Goal: Information Seeking & Learning: Find specific fact

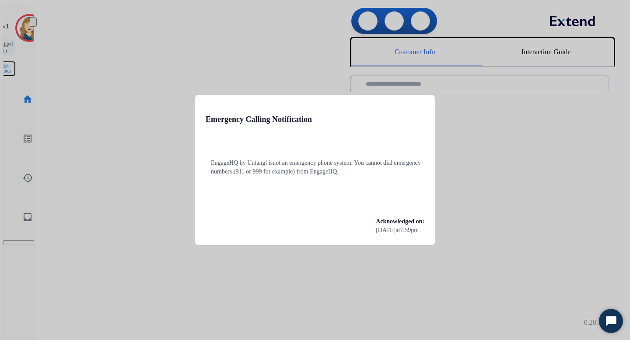
click at [161, 65] on div at bounding box center [315, 170] width 630 height 340
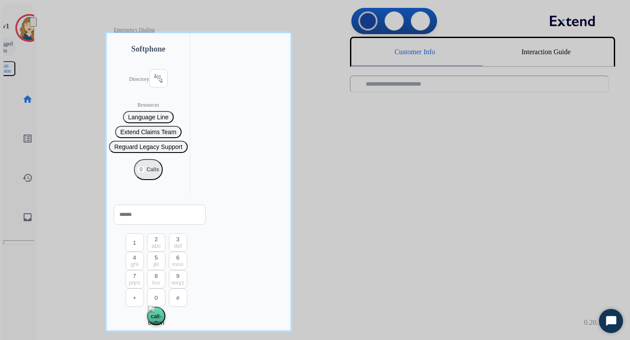
click at [89, 95] on div at bounding box center [315, 170] width 630 height 340
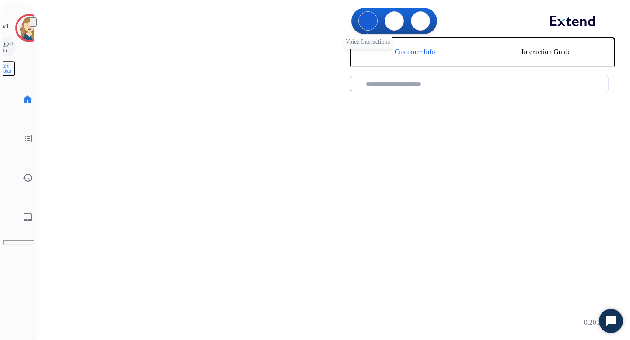
click at [368, 21] on img at bounding box center [368, 21] width 0 height 0
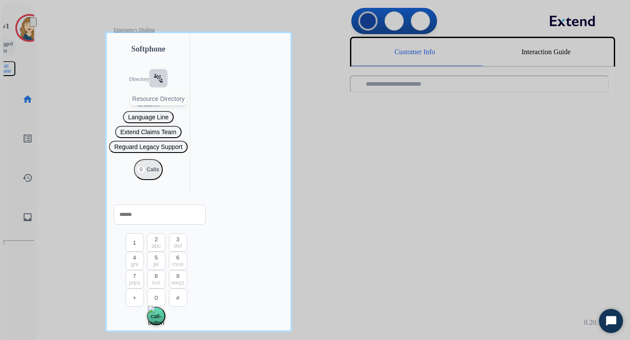
click at [153, 84] on mat-icon "connect_without_contact" at bounding box center [158, 78] width 11 height 11
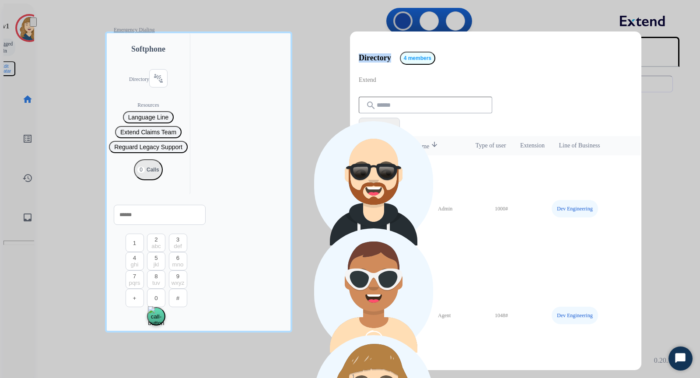
drag, startPoint x: 394, startPoint y: 53, endPoint x: 358, endPoint y: 53, distance: 36.3
click at [358, 53] on div "Directory 4 members Extend search filter_list Filters" at bounding box center [495, 91] width 291 height 90
copy p "Directory"
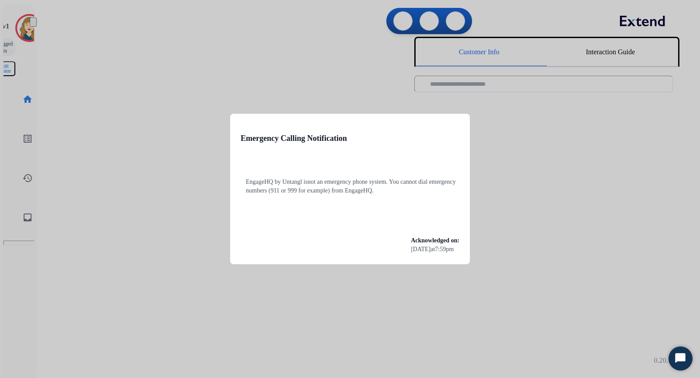
click at [60, 82] on div at bounding box center [350, 189] width 700 height 378
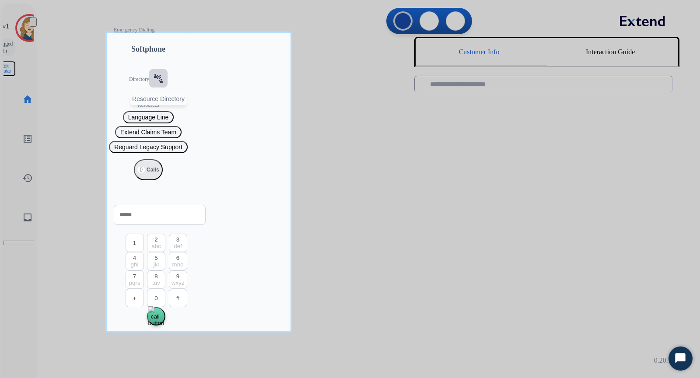
click at [153, 84] on mat-icon "connect_without_contact" at bounding box center [158, 78] width 11 height 11
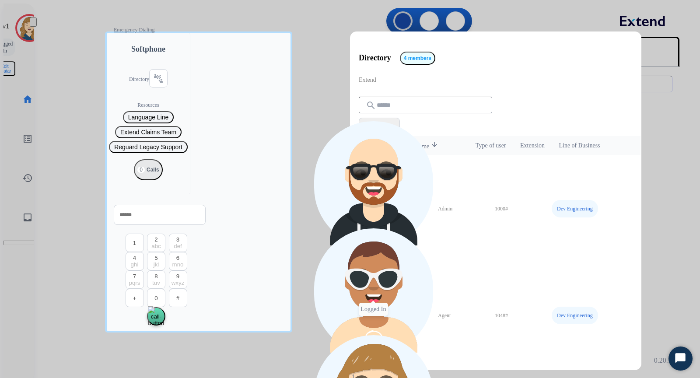
click at [390, 230] on img at bounding box center [374, 291] width 116 height 123
click at [308, 92] on div at bounding box center [350, 189] width 700 height 378
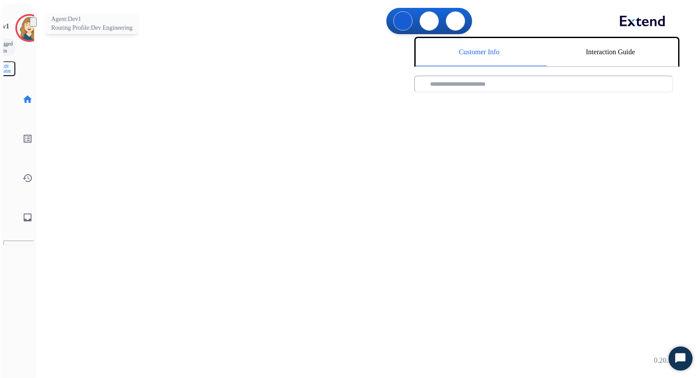
click at [17, 24] on img at bounding box center [29, 28] width 25 height 25
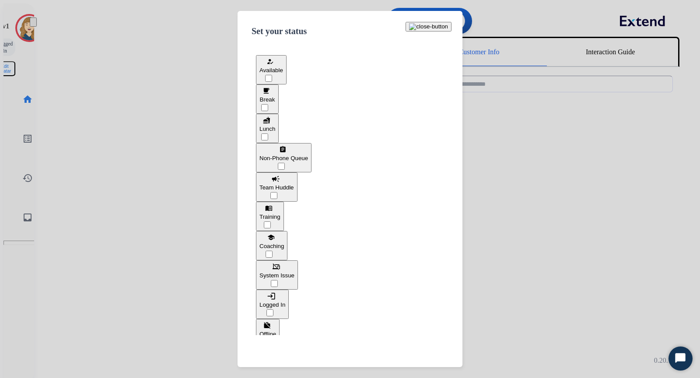
click at [298, 260] on button "phonelink_off System Issue" at bounding box center [277, 274] width 42 height 29
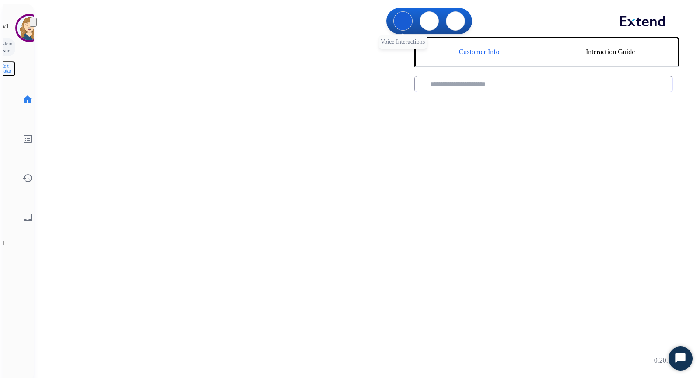
click at [403, 21] on img at bounding box center [403, 21] width 0 height 0
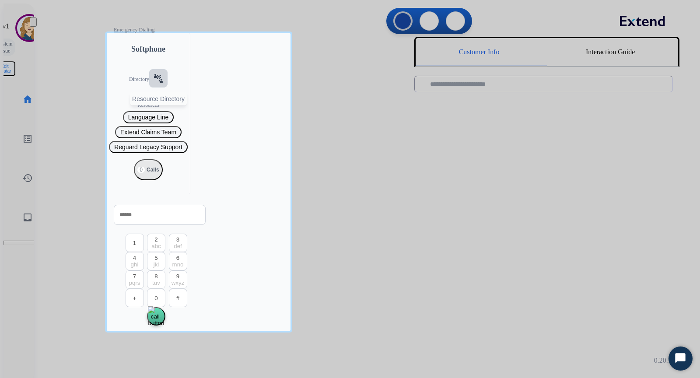
click at [153, 84] on mat-icon "connect_without_contact" at bounding box center [158, 78] width 11 height 11
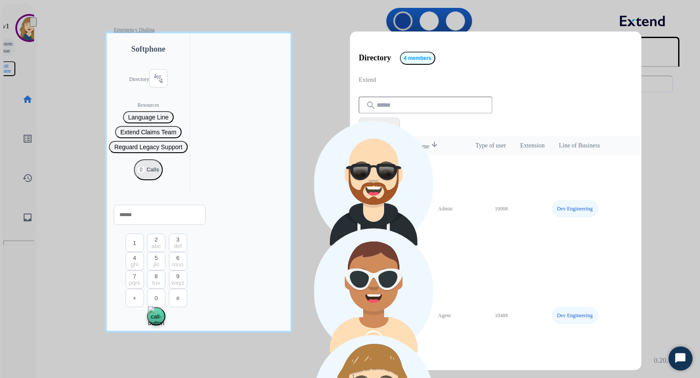
click at [61, 43] on div at bounding box center [350, 189] width 700 height 378
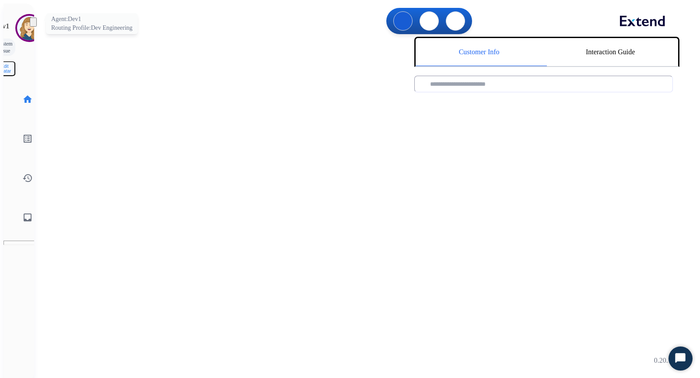
click at [17, 28] on img at bounding box center [29, 28] width 25 height 25
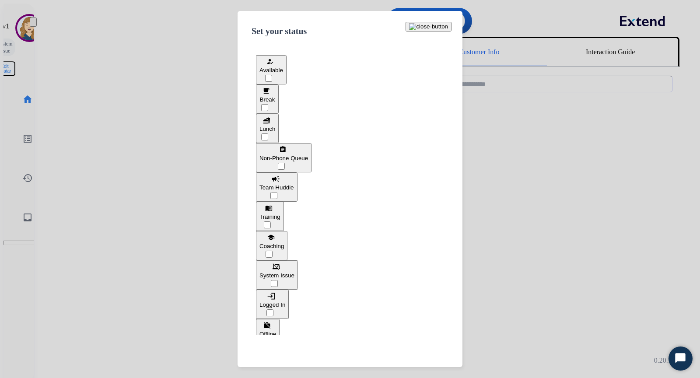
click at [308, 157] on div "assignment Non-Phone Queue" at bounding box center [283, 152] width 49 height 17
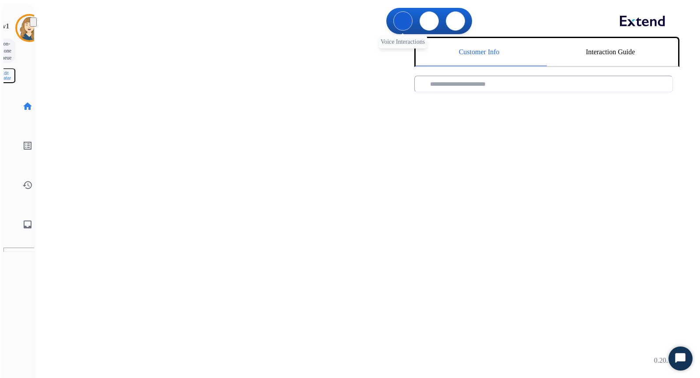
click at [403, 25] on button at bounding box center [402, 20] width 19 height 19
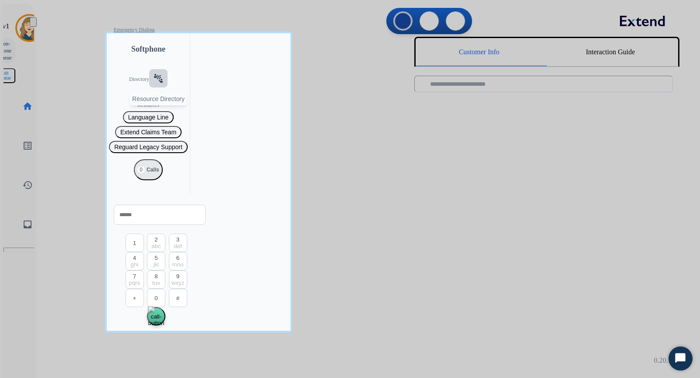
click at [153, 84] on mat-icon "connect_without_contact" at bounding box center [158, 78] width 11 height 11
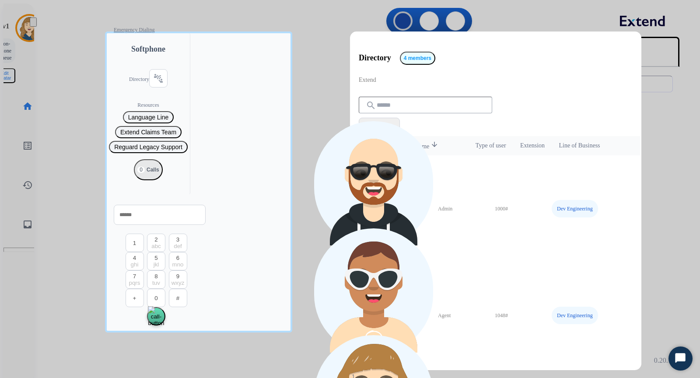
click at [305, 50] on div at bounding box center [350, 189] width 700 height 378
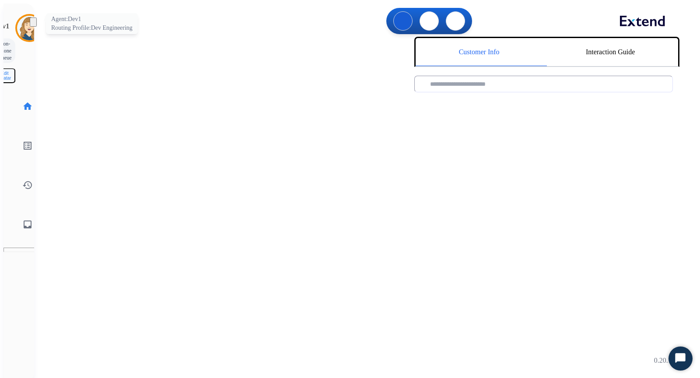
click at [17, 23] on img at bounding box center [29, 28] width 25 height 25
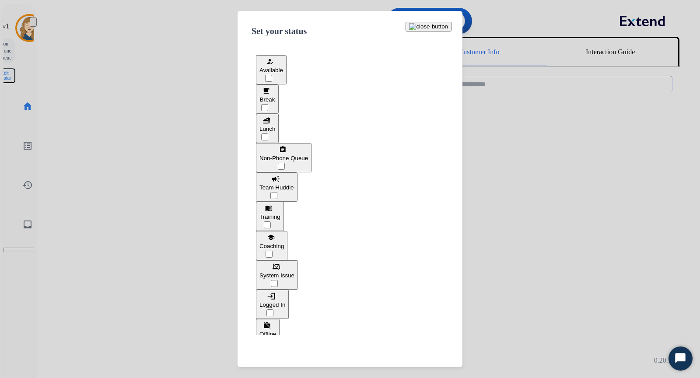
scroll to position [3, 0]
click at [285, 299] on span "Logged In" at bounding box center [272, 302] width 26 height 7
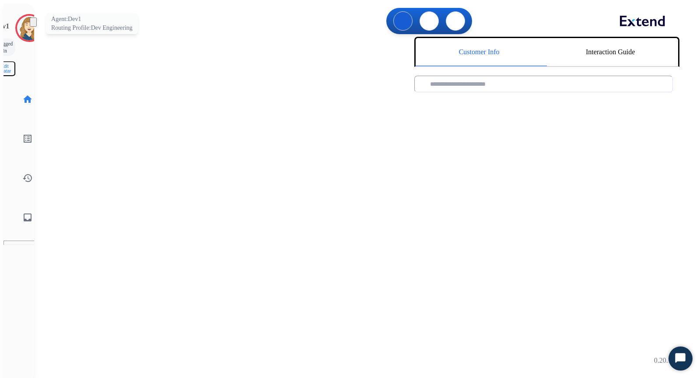
click at [20, 26] on img at bounding box center [29, 28] width 25 height 25
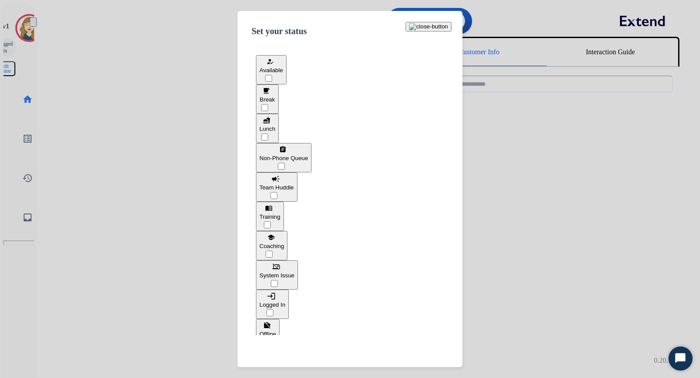
click at [279, 104] on button "free_breakfast Break" at bounding box center [267, 98] width 23 height 29
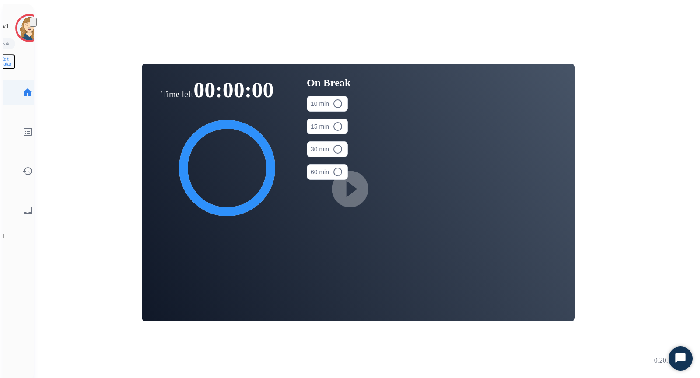
click at [22, 87] on mat-icon "home" at bounding box center [27, 92] width 11 height 11
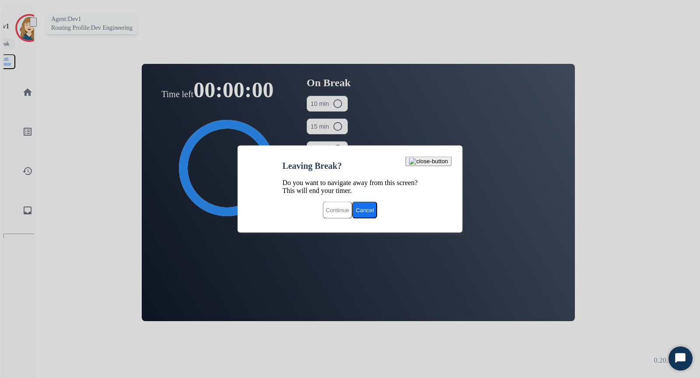
click at [17, 28] on img at bounding box center [29, 28] width 25 height 25
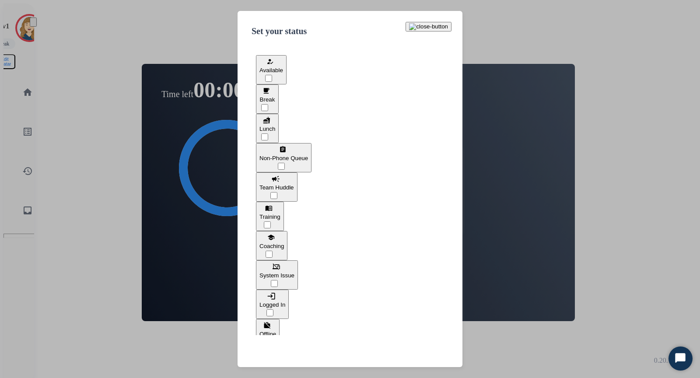
click at [308, 155] on span "Non-Phone Queue" at bounding box center [283, 158] width 49 height 7
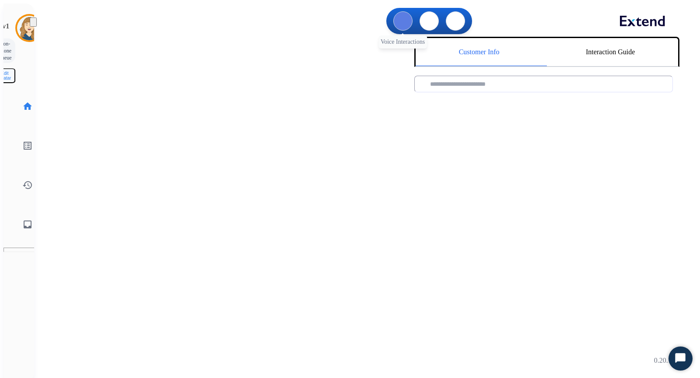
click at [404, 23] on button at bounding box center [402, 20] width 19 height 19
click at [403, 21] on img at bounding box center [403, 21] width 0 height 0
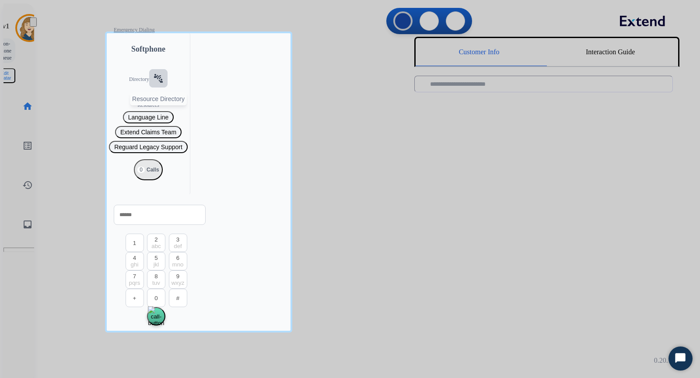
click at [153, 84] on mat-icon "connect_without_contact" at bounding box center [158, 78] width 11 height 11
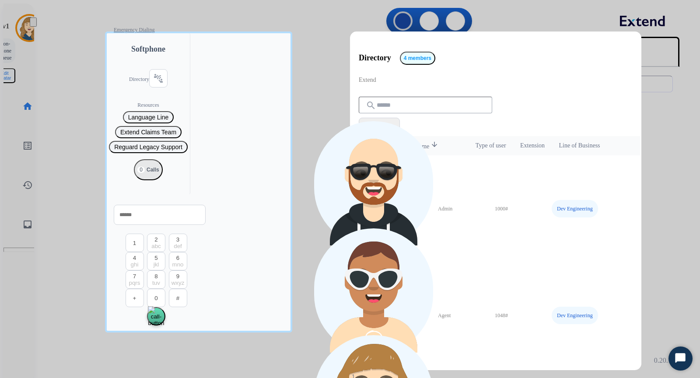
click at [65, 54] on div at bounding box center [350, 189] width 700 height 378
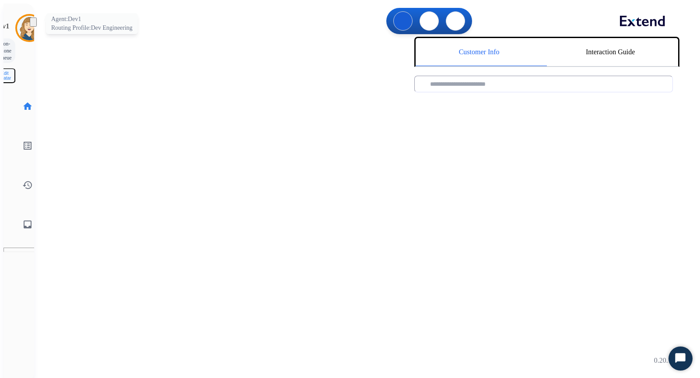
click at [18, 30] on img at bounding box center [29, 28] width 25 height 25
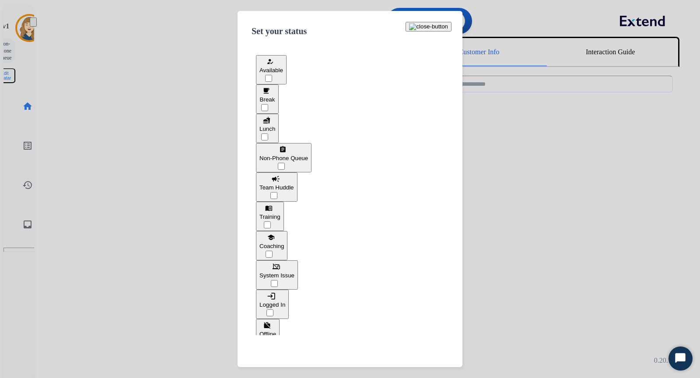
scroll to position [3, 0]
click at [284, 205] on button "menu_book Training" at bounding box center [270, 213] width 28 height 29
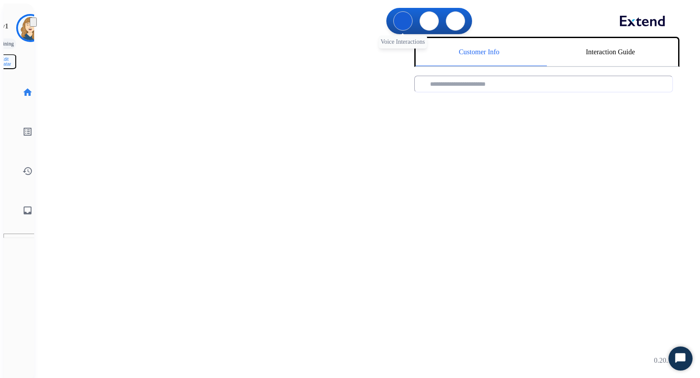
click at [403, 21] on img at bounding box center [403, 21] width 0 height 0
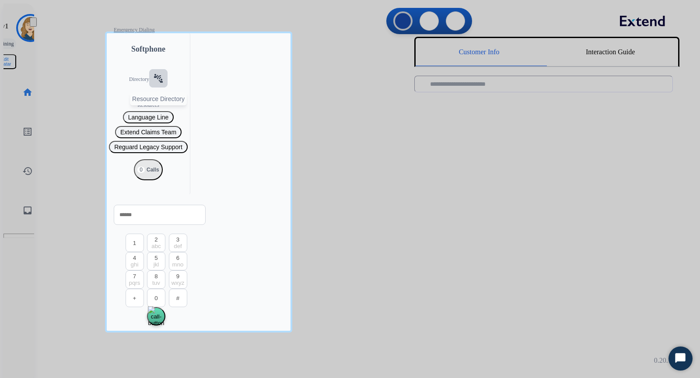
click at [153, 84] on mat-icon "connect_without_contact" at bounding box center [158, 78] width 11 height 11
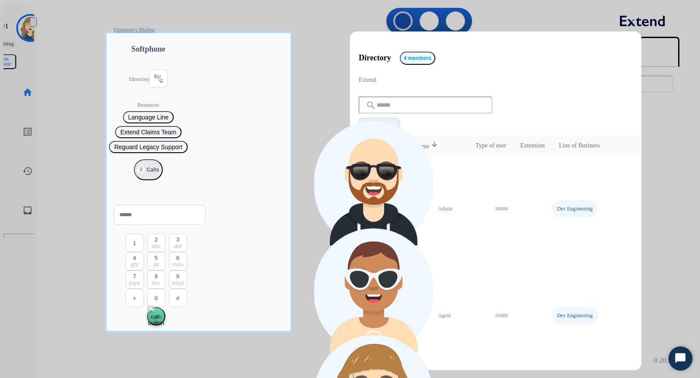
click at [326, 282] on div at bounding box center [350, 189] width 700 height 378
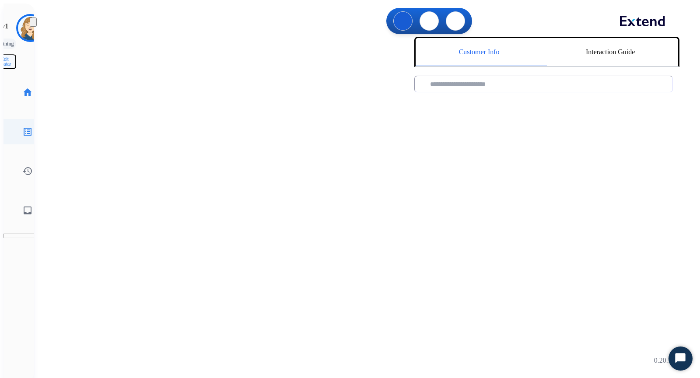
click at [22, 126] on mat-icon "list_alt" at bounding box center [27, 131] width 11 height 11
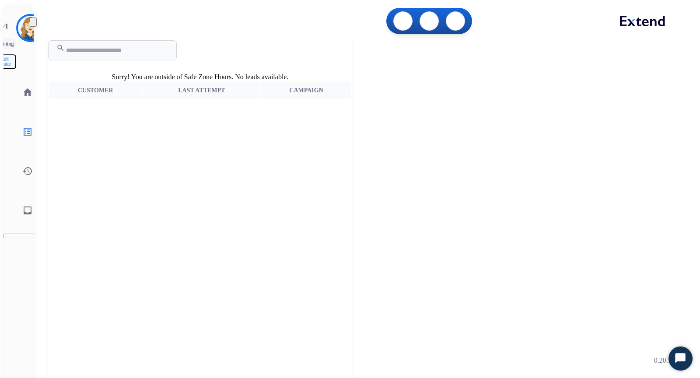
click at [133, 53] on input "text" at bounding box center [112, 50] width 129 height 20
click at [241, 43] on div "search" at bounding box center [200, 50] width 304 height 20
click at [147, 51] on input "text" at bounding box center [112, 50] width 129 height 20
click at [254, 40] on div "search Sorry! You are outside of Safe Zone Hours. No leads available. Customer …" at bounding box center [200, 225] width 304 height 370
click at [22, 166] on mat-icon "history" at bounding box center [27, 171] width 11 height 11
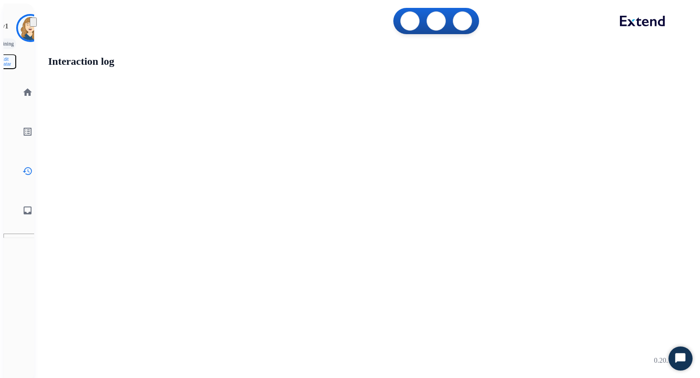
click at [22, 205] on mat-icon "inbox" at bounding box center [27, 210] width 11 height 11
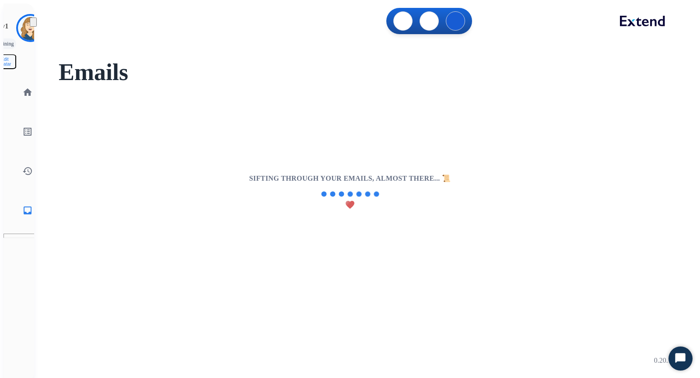
click at [33, 24] on img at bounding box center [33, 24] width 0 height 0
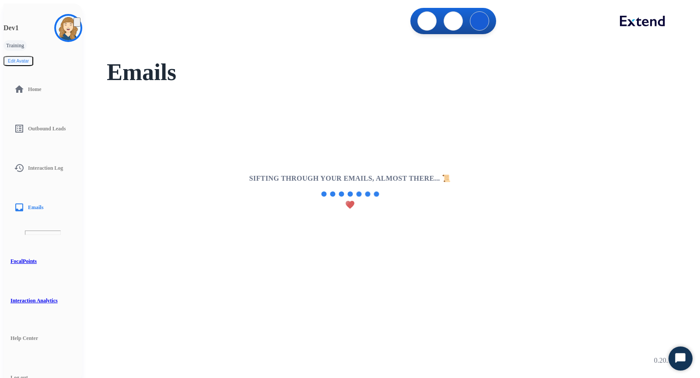
click at [113, 61] on div "**********" at bounding box center [382, 213] width 600 height 352
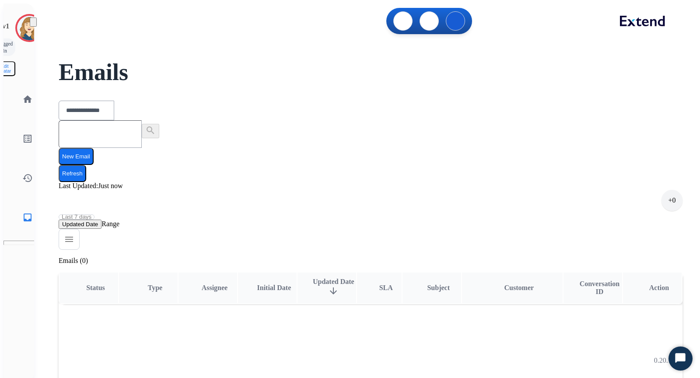
click at [91, 215] on span "Last 7 days" at bounding box center [77, 217] width 30 height 4
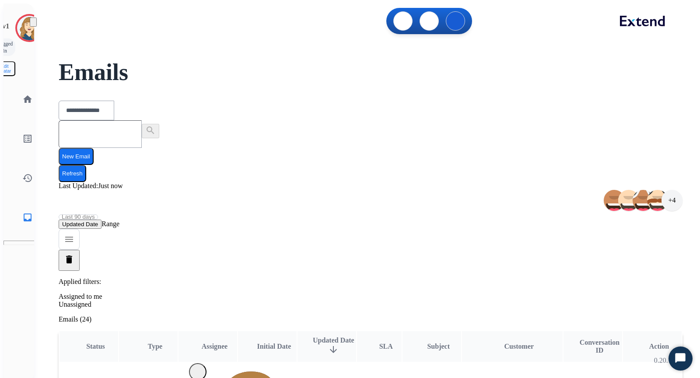
click at [452, 278] on div "Applied filters: Assigned to me Unassigned" at bounding box center [371, 293] width 624 height 31
click at [403, 21] on img at bounding box center [403, 21] width 0 height 0
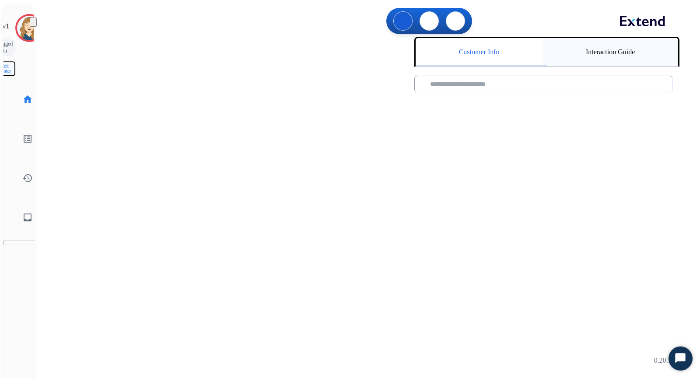
click at [587, 63] on div "Interaction Guide" at bounding box center [611, 52] width 136 height 28
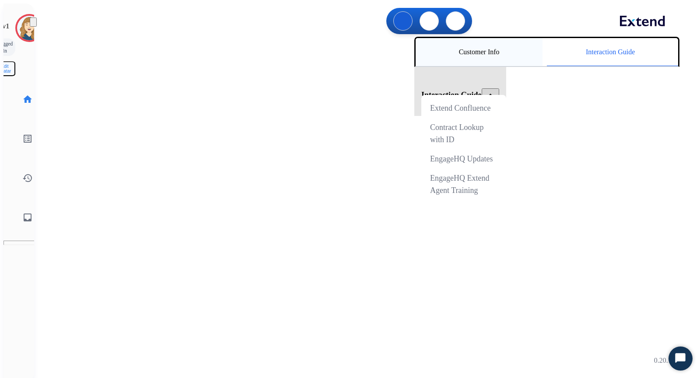
click at [492, 56] on div "Customer Info" at bounding box center [479, 52] width 127 height 28
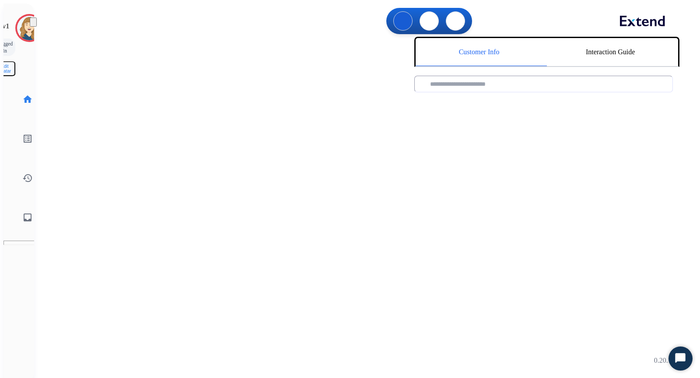
click at [470, 92] on input "text" at bounding box center [543, 84] width 259 height 17
type input "***"
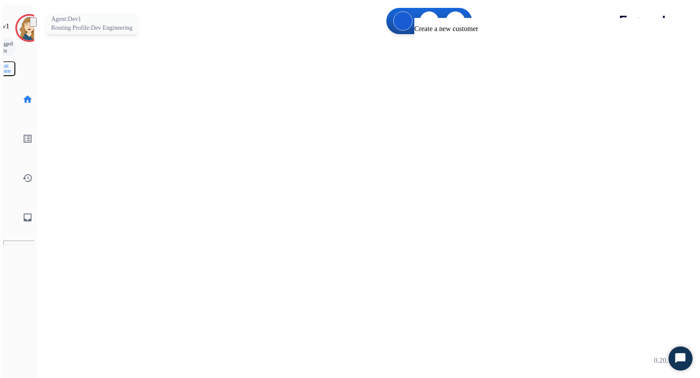
click at [24, 21] on img at bounding box center [29, 28] width 25 height 25
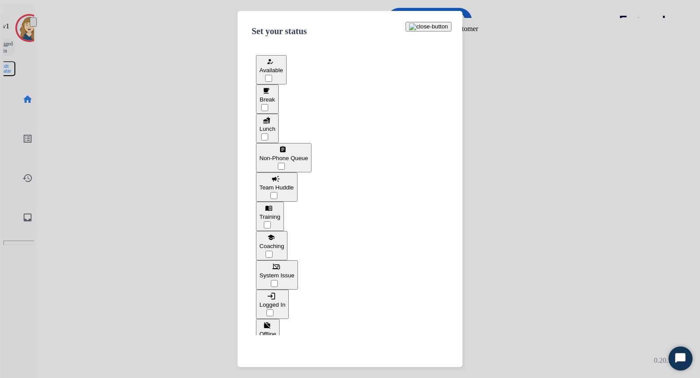
click at [201, 90] on div at bounding box center [350, 189] width 700 height 378
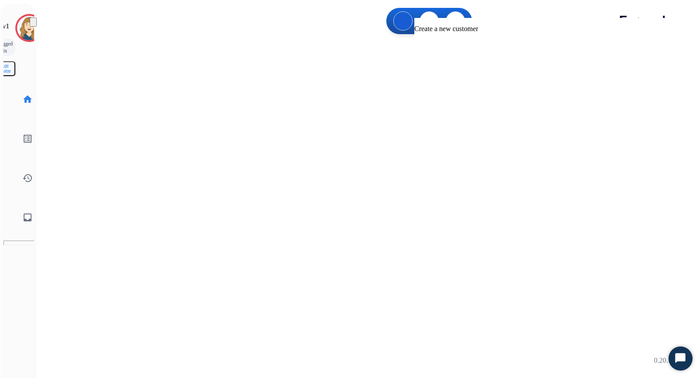
click at [466, 92] on input "***" at bounding box center [543, 84] width 259 height 17
type input "*"
type input "****"
click at [448, 91] on input "****" at bounding box center [543, 84] width 259 height 17
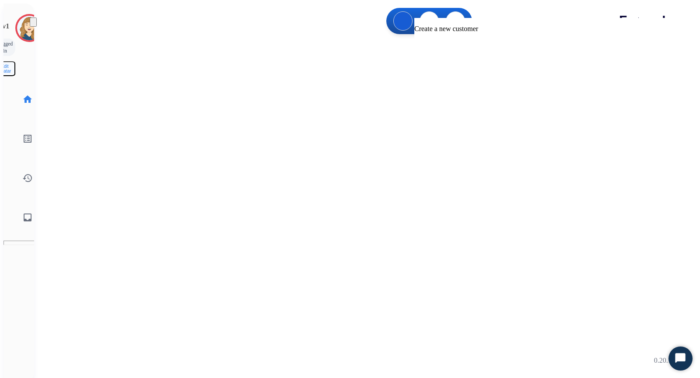
click at [448, 91] on input "****" at bounding box center [543, 84] width 259 height 17
click at [414, 73] on div "Customer Info Interaction Guide search Interaction History close Interaction Gu…" at bounding box center [545, 214] width 263 height 354
click at [588, 59] on div "Interaction Guide" at bounding box center [611, 52] width 136 height 28
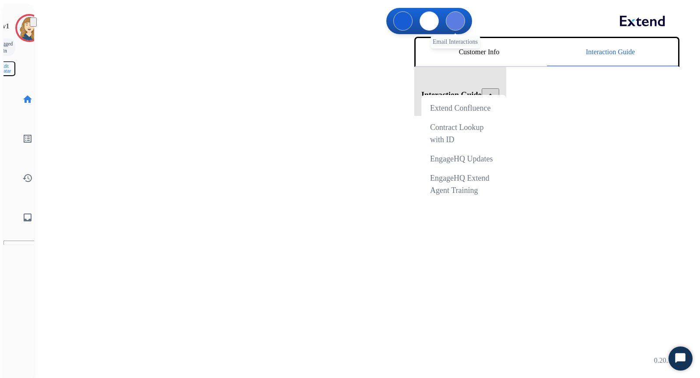
click at [455, 21] on img at bounding box center [455, 21] width 0 height 0
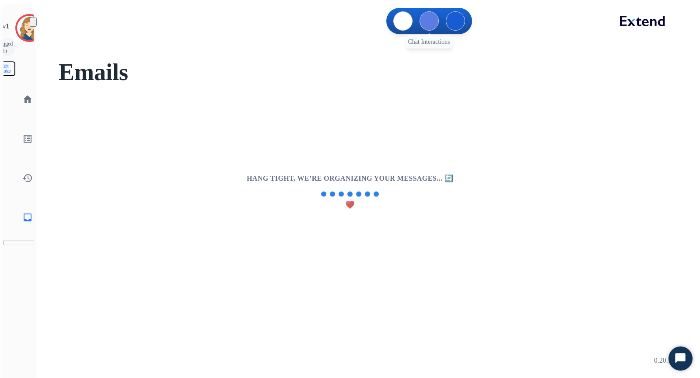
click at [429, 21] on img at bounding box center [429, 21] width 0 height 0
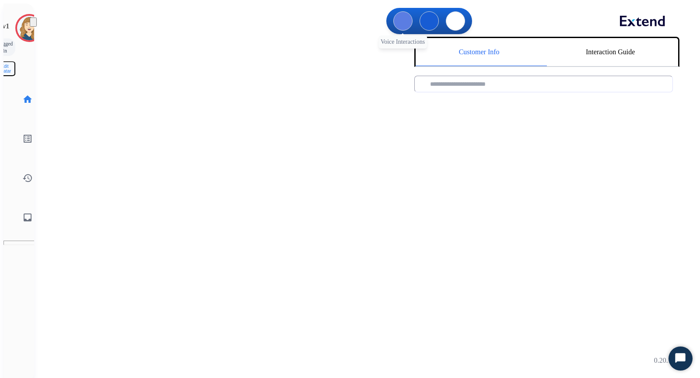
click at [403, 21] on img at bounding box center [403, 21] width 0 height 0
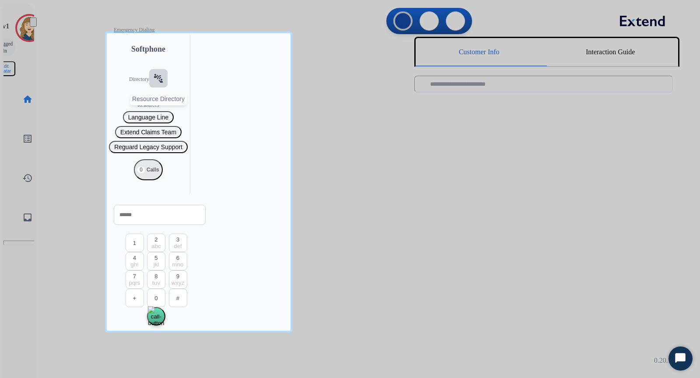
click at [153, 84] on mat-icon "connect_without_contact" at bounding box center [158, 78] width 11 height 11
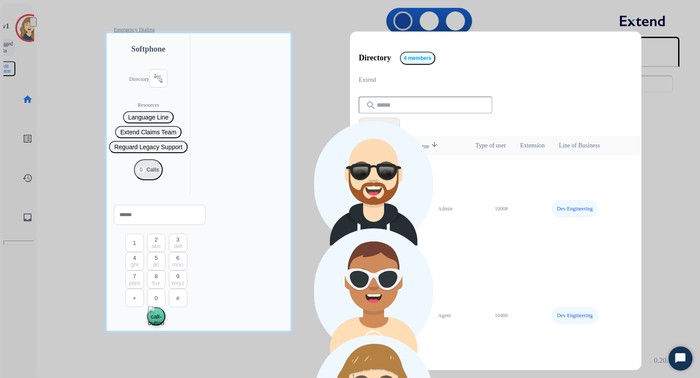
click at [392, 121] on span "filter_list Filters" at bounding box center [379, 126] width 26 height 11
click at [530, 97] on div "search filter_list Filters User Type Admin 1 Agent 3 QA 0 Manager 0 Queue Claim…" at bounding box center [496, 116] width 274 height 39
click at [291, 202] on div at bounding box center [350, 189] width 700 height 378
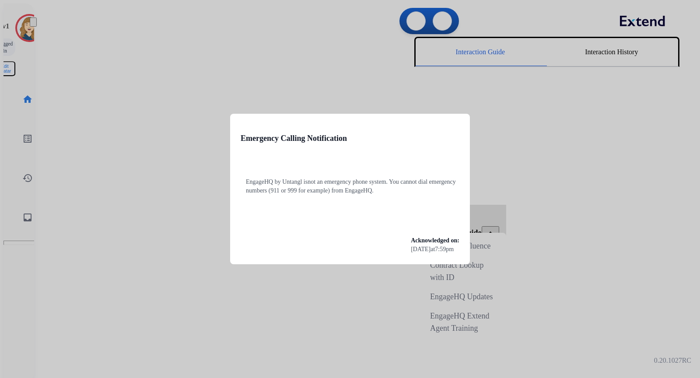
click at [140, 107] on div at bounding box center [350, 189] width 700 height 378
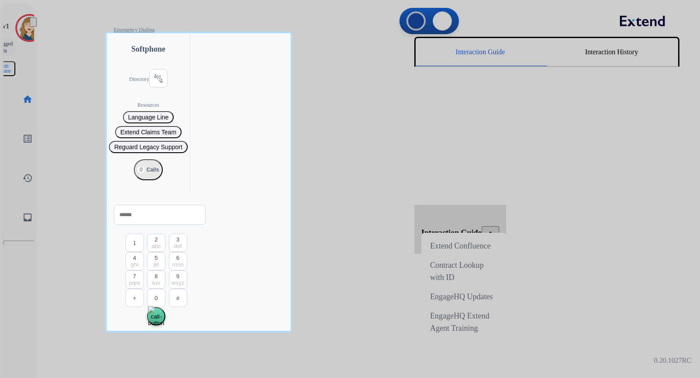
click at [86, 88] on div at bounding box center [350, 189] width 700 height 378
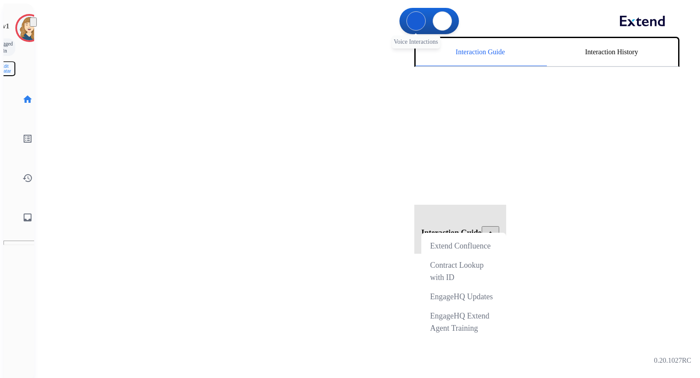
click at [416, 21] on img at bounding box center [416, 21] width 0 height 0
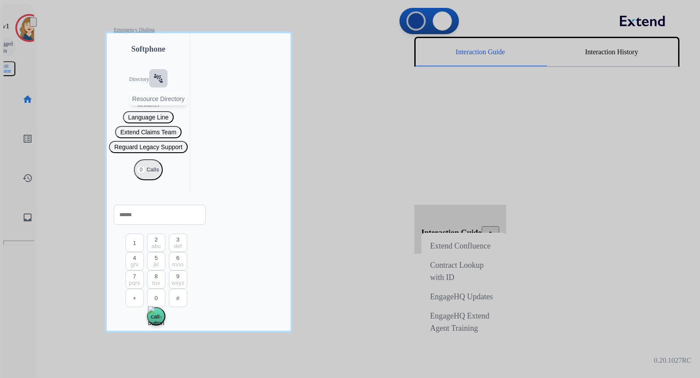
click at [153, 84] on mat-icon "connect_without_contact" at bounding box center [158, 78] width 11 height 11
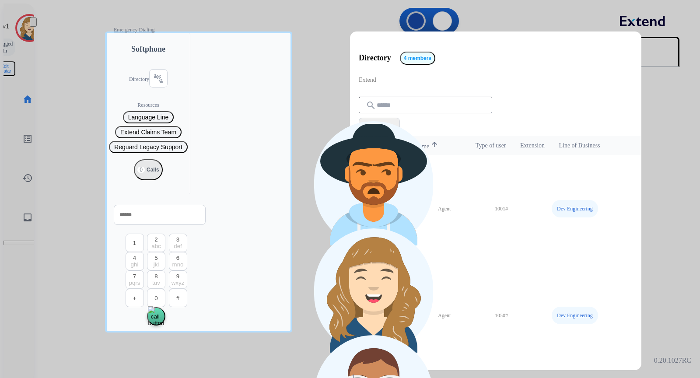
click at [327, 232] on div at bounding box center [350, 189] width 700 height 378
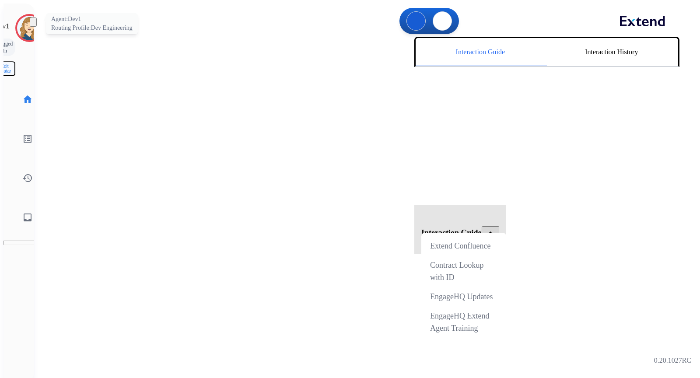
click at [17, 25] on img at bounding box center [29, 28] width 25 height 25
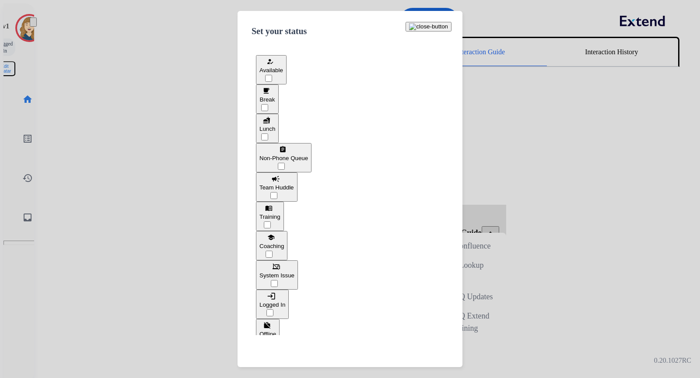
click at [294, 272] on span "System Issue" at bounding box center [276, 275] width 35 height 7
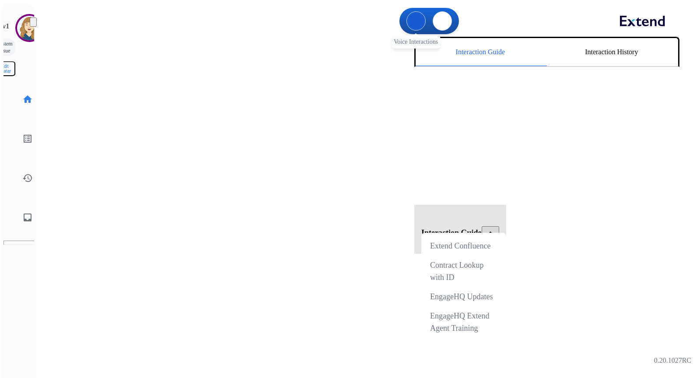
click at [416, 21] on img at bounding box center [416, 21] width 0 height 0
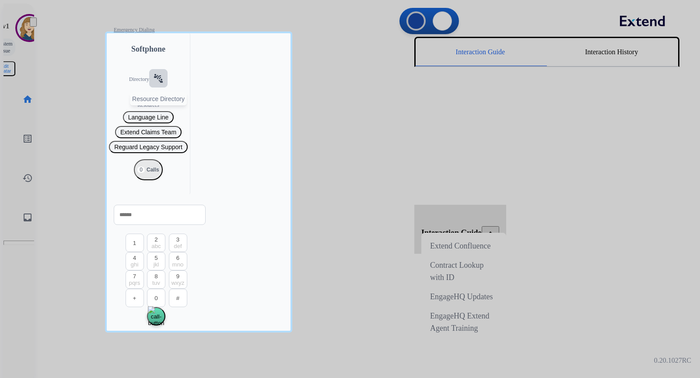
click at [153, 84] on mat-icon "connect_without_contact" at bounding box center [158, 78] width 11 height 11
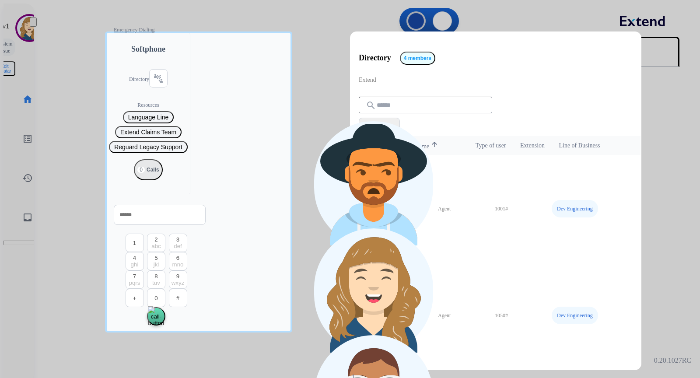
click at [530, 20] on div at bounding box center [350, 189] width 700 height 378
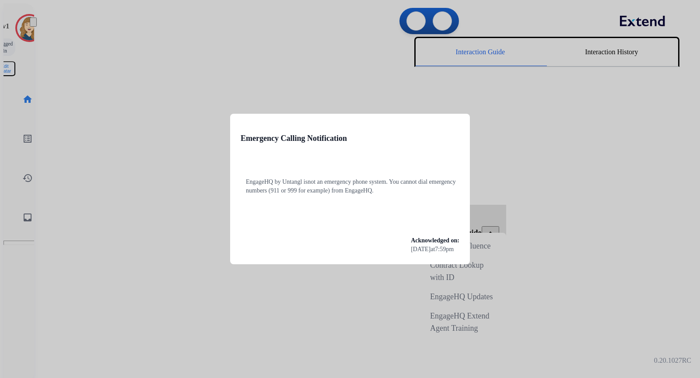
click at [262, 32] on div at bounding box center [350, 189] width 700 height 378
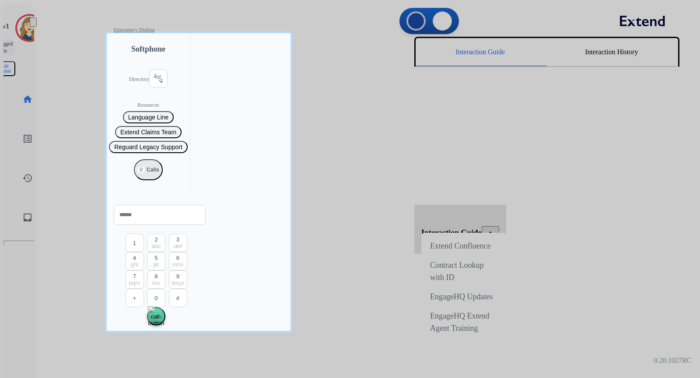
click at [88, 76] on div at bounding box center [350, 189] width 700 height 378
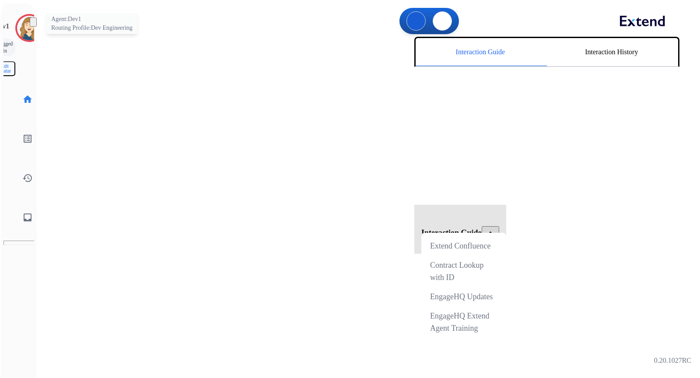
click at [18, 30] on img at bounding box center [29, 28] width 25 height 25
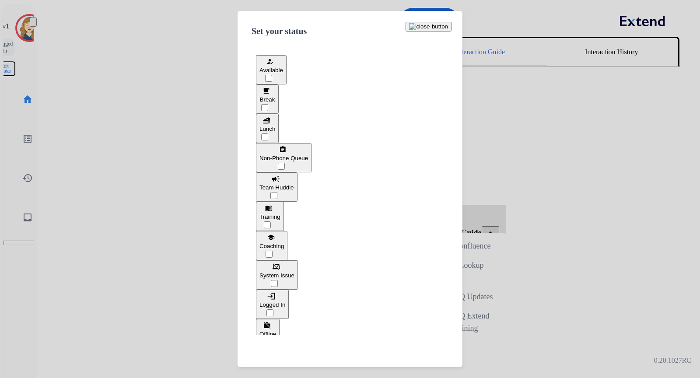
click at [294, 272] on span "System Issue" at bounding box center [276, 275] width 35 height 7
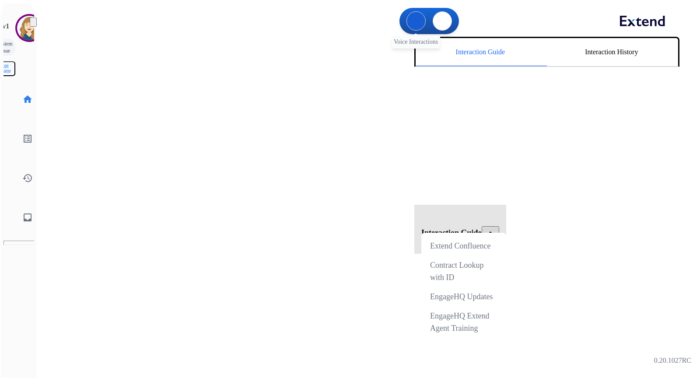
click at [416, 21] on img at bounding box center [416, 21] width 0 height 0
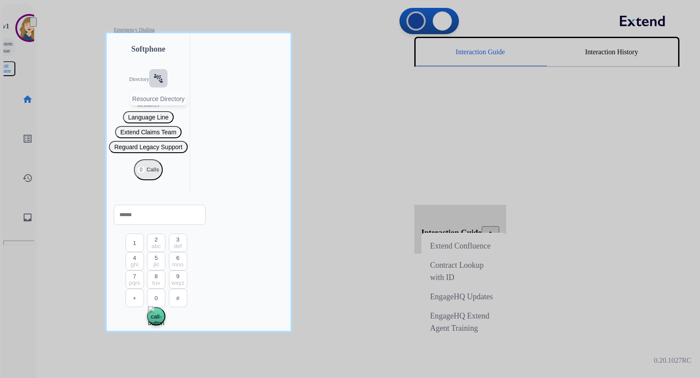
click at [149, 88] on button "connect_without_contact Resource Directory" at bounding box center [158, 78] width 18 height 18
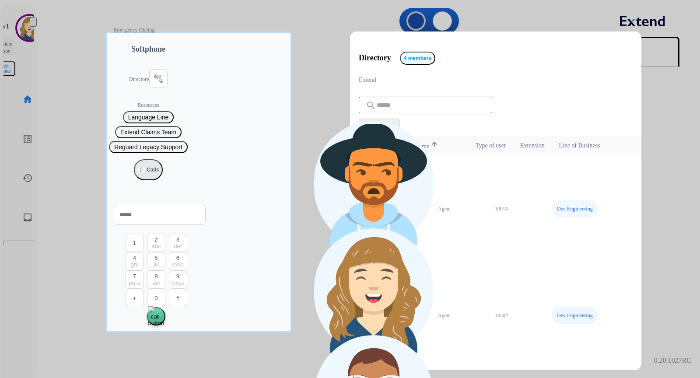
click at [307, 60] on div at bounding box center [350, 189] width 700 height 378
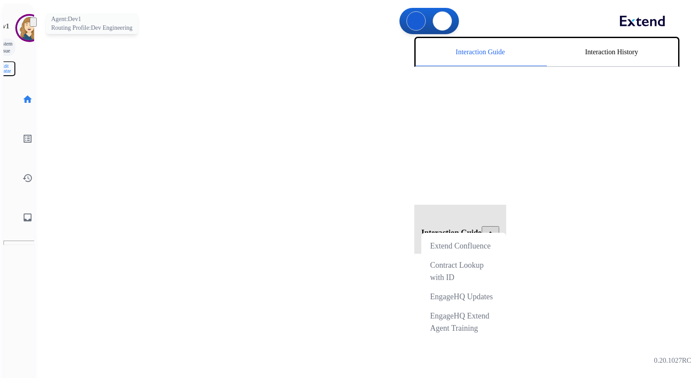
click at [17, 29] on img at bounding box center [29, 28] width 25 height 25
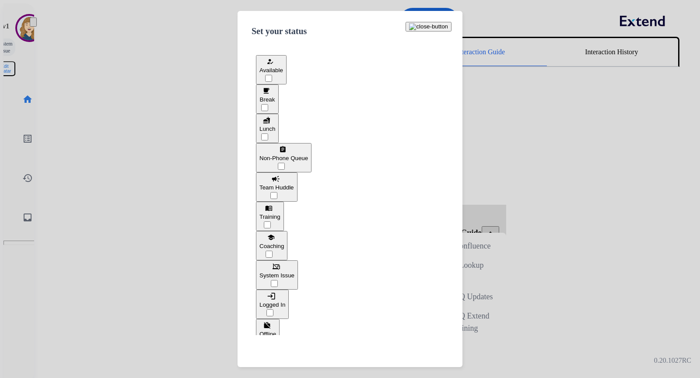
click at [308, 155] on span "Non-Phone Queue" at bounding box center [283, 158] width 49 height 7
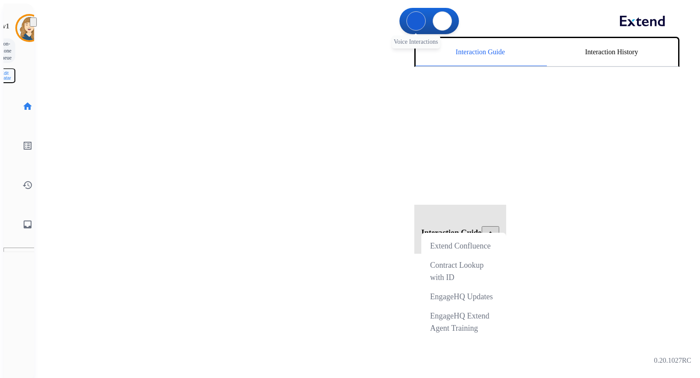
click at [413, 14] on button at bounding box center [415, 20] width 19 height 19
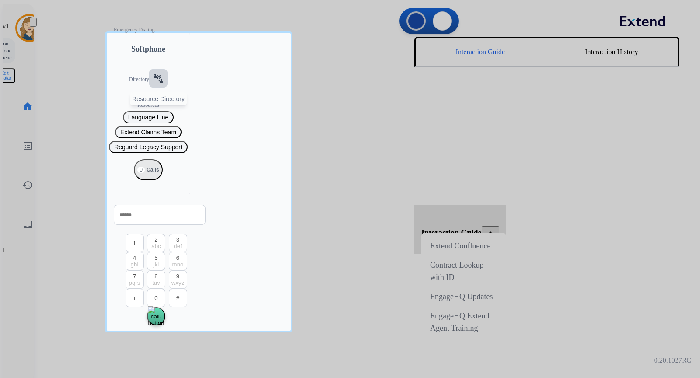
click at [153, 84] on mat-icon "connect_without_contact" at bounding box center [158, 78] width 11 height 11
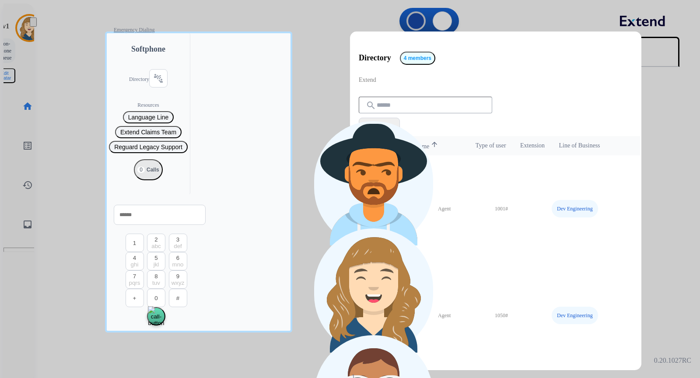
click at [202, 252] on div at bounding box center [350, 189] width 700 height 378
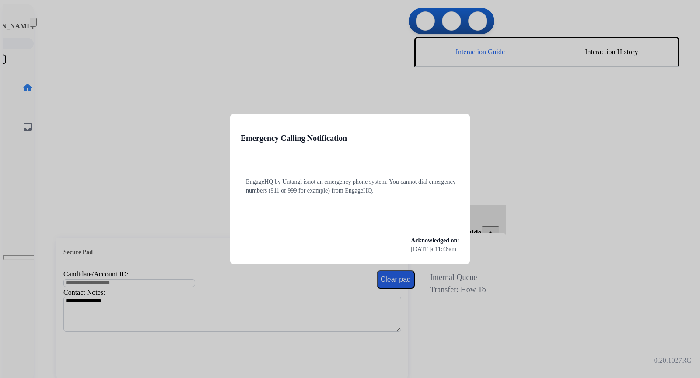
click at [226, 98] on div at bounding box center [350, 189] width 700 height 378
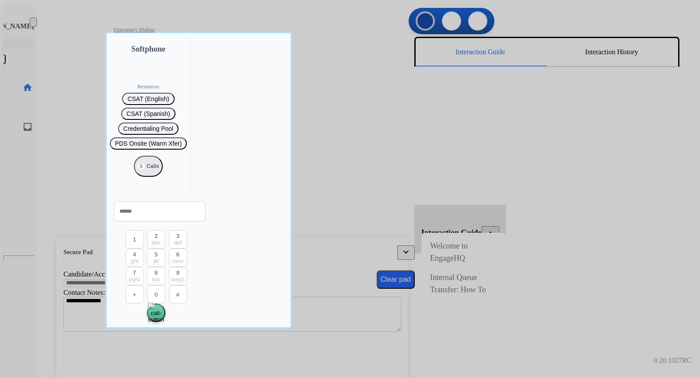
click at [65, 75] on div at bounding box center [350, 189] width 700 height 378
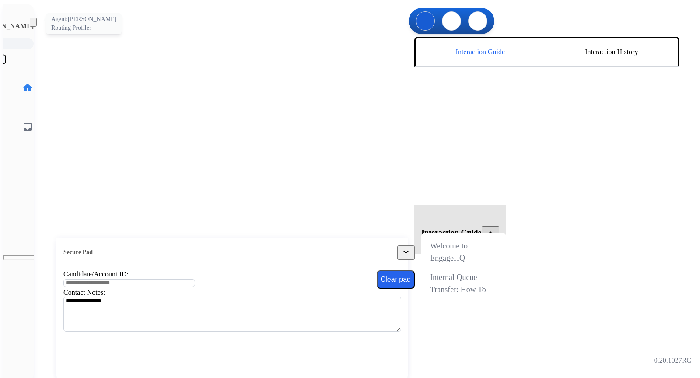
click at [35, 27] on img at bounding box center [47, 28] width 25 height 25
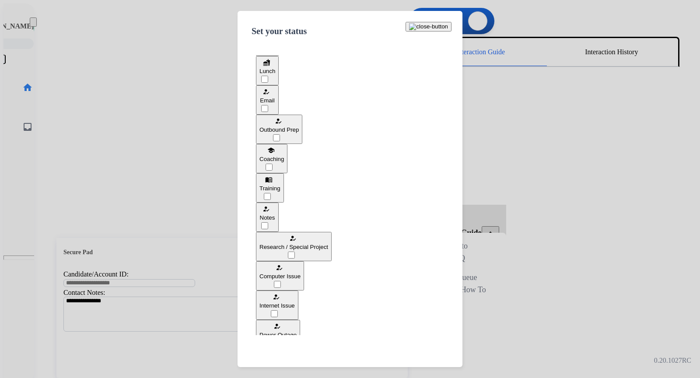
scroll to position [82, 0]
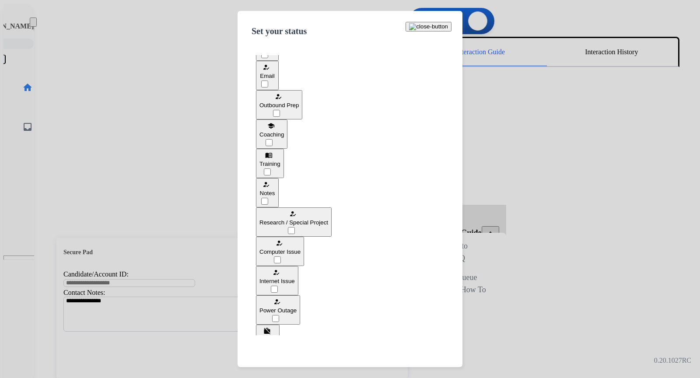
click at [301, 249] on span "Computer Issue" at bounding box center [279, 252] width 41 height 7
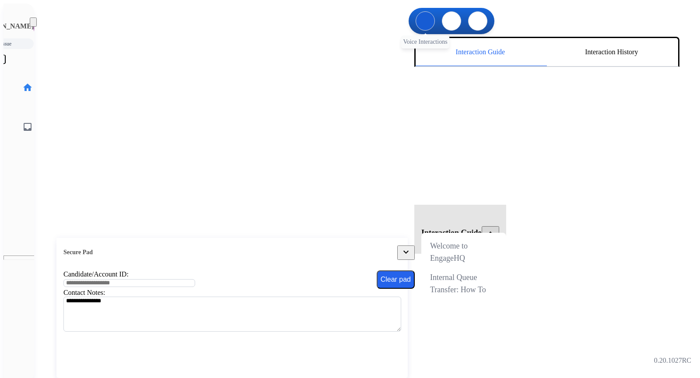
click at [425, 21] on img at bounding box center [425, 21] width 0 height 0
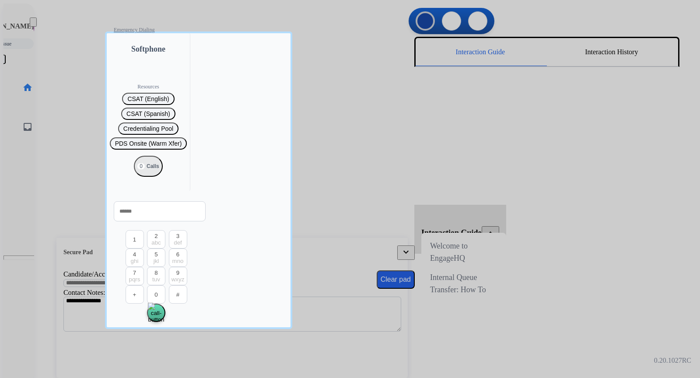
click at [147, 74] on div "Resources CSAT (English) CSAT (Spanish) Credentialing Pool PDS Onsite (Warm Xfe…" at bounding box center [148, 123] width 83 height 136
click at [154, 229] on div at bounding box center [350, 189] width 700 height 378
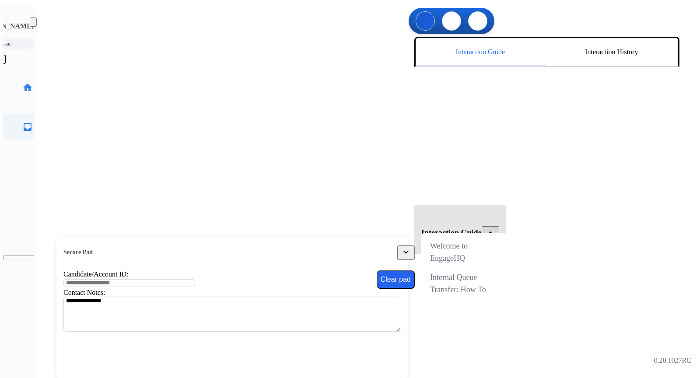
click at [22, 122] on mat-icon "inbox" at bounding box center [27, 127] width 11 height 11
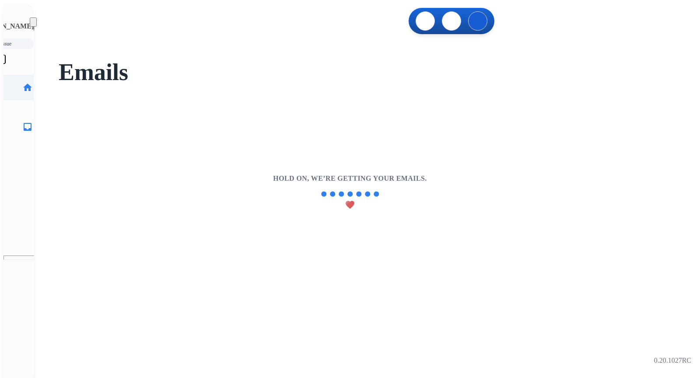
click at [22, 82] on mat-icon "home" at bounding box center [27, 87] width 11 height 11
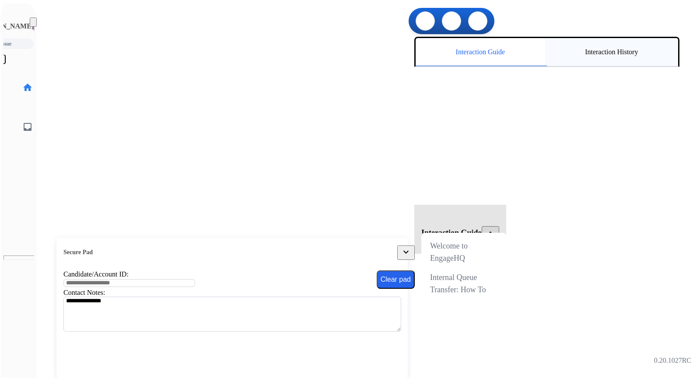
click at [586, 61] on div "Interaction History" at bounding box center [611, 52] width 133 height 28
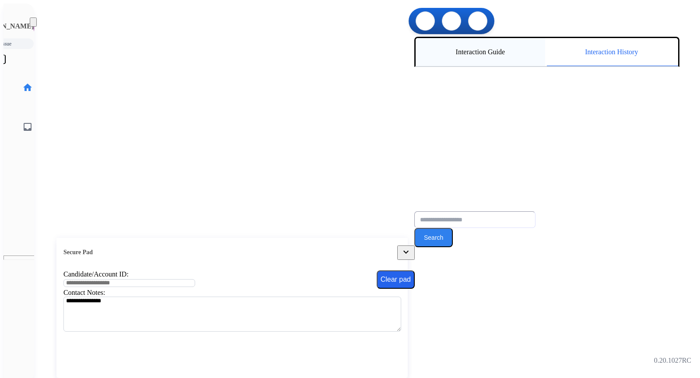
click at [490, 61] on div "Interaction Guide" at bounding box center [481, 52] width 130 height 28
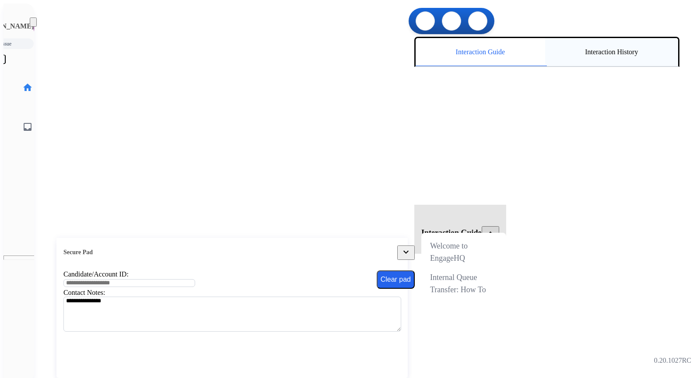
click at [581, 63] on div "Interaction History" at bounding box center [611, 52] width 133 height 28
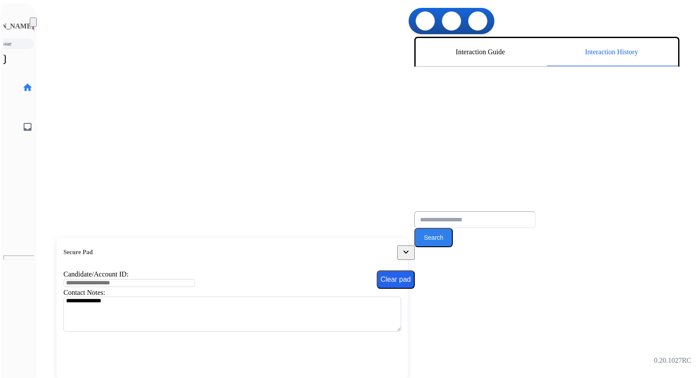
click at [496, 211] on input "text" at bounding box center [474, 219] width 121 height 17
click at [453, 228] on button "Search" at bounding box center [433, 237] width 39 height 19
click at [425, 21] on img at bounding box center [425, 21] width 0 height 0
click at [416, 11] on button at bounding box center [425, 20] width 19 height 19
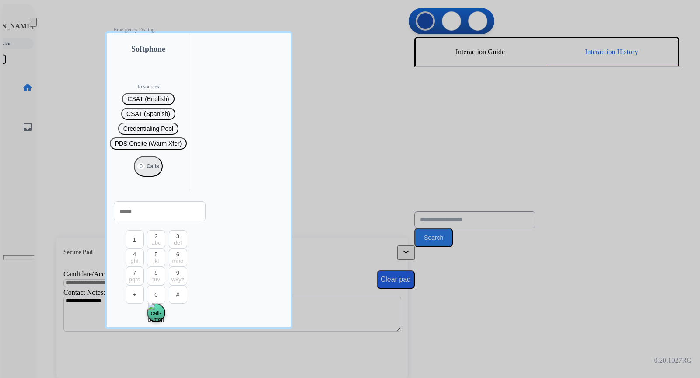
click at [146, 72] on div "Resources CSAT (English) CSAT (Spanish) Credentialing Pool PDS Onsite (Warm Xfe…" at bounding box center [148, 123] width 83 height 136
click at [248, 241] on div at bounding box center [350, 189] width 700 height 378
